Goal: Navigation & Orientation: Find specific page/section

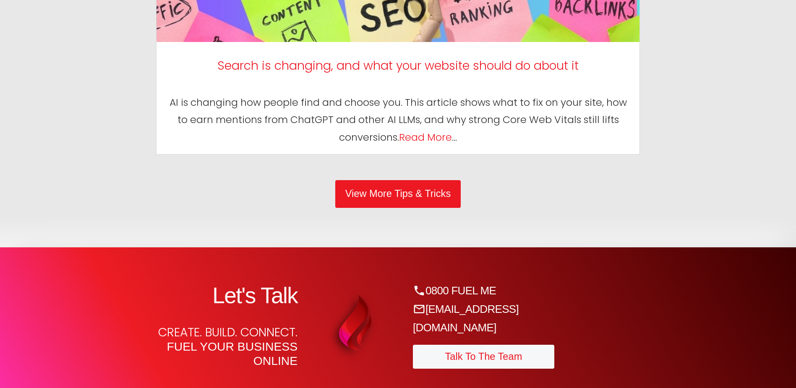
scroll to position [5284, 0]
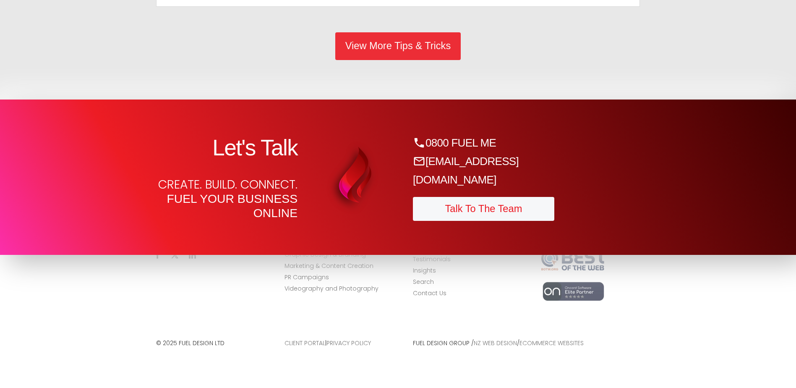
click at [401, 60] on link "View More Tips & Tricks" at bounding box center [397, 45] width 125 height 27
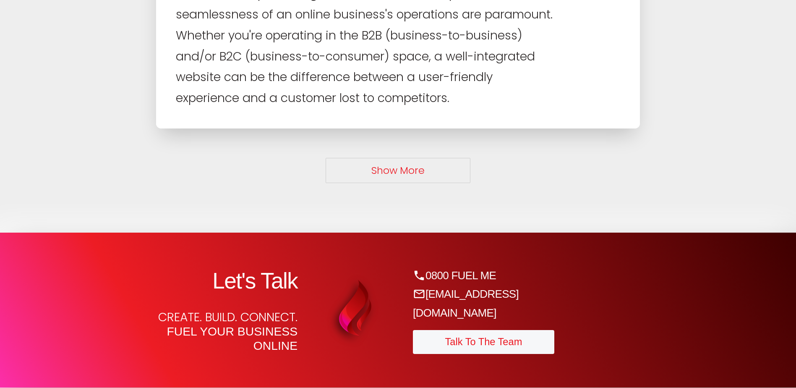
scroll to position [6417, 0]
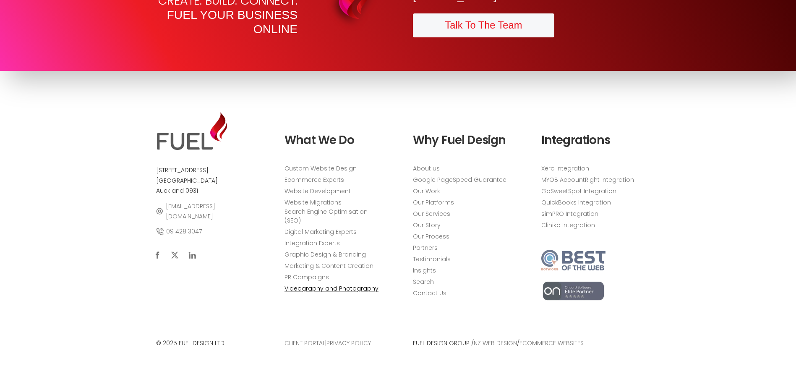
click at [343, 284] on link "Videography and Photography" at bounding box center [331, 288] width 94 height 9
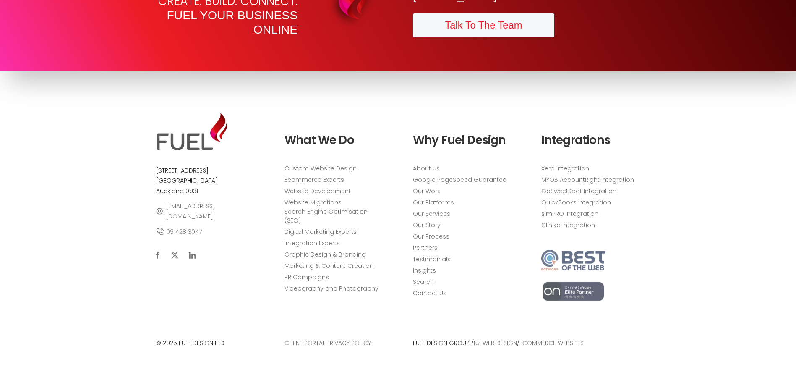
scroll to position [2845, 0]
click at [310, 343] on link "Client Portal" at bounding box center [304, 342] width 41 height 8
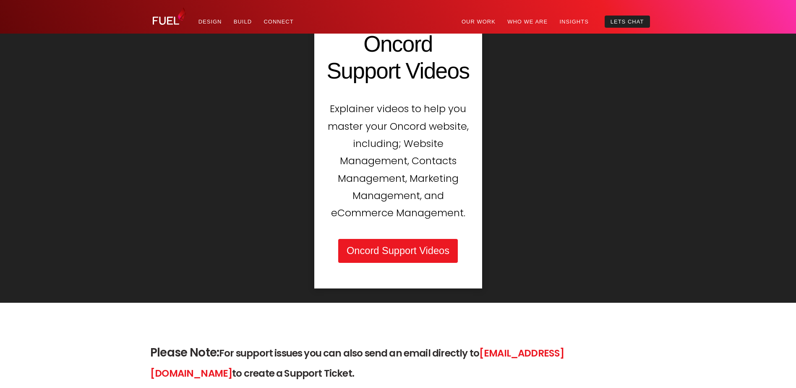
scroll to position [839, 0]
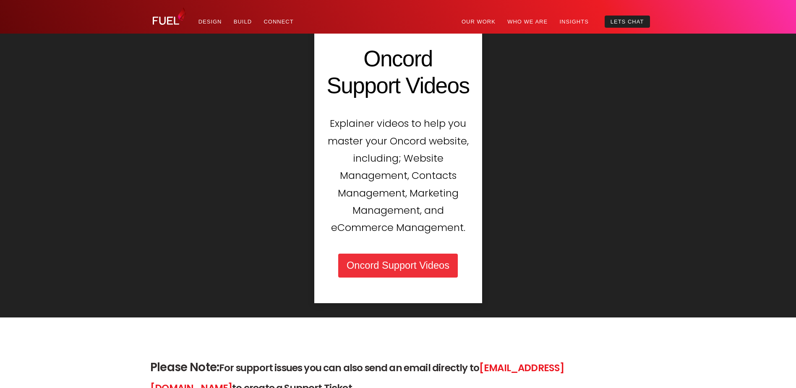
click at [374, 277] on link "Oncord Support Videos" at bounding box center [398, 265] width 120 height 24
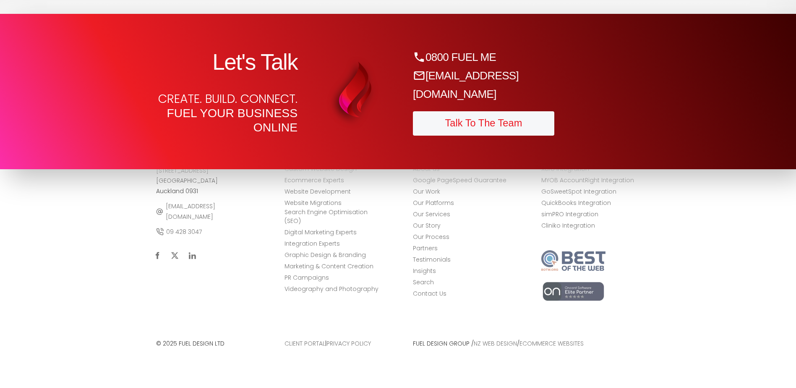
scroll to position [4152, 0]
